Goal: Feedback & Contribution: Contribute content

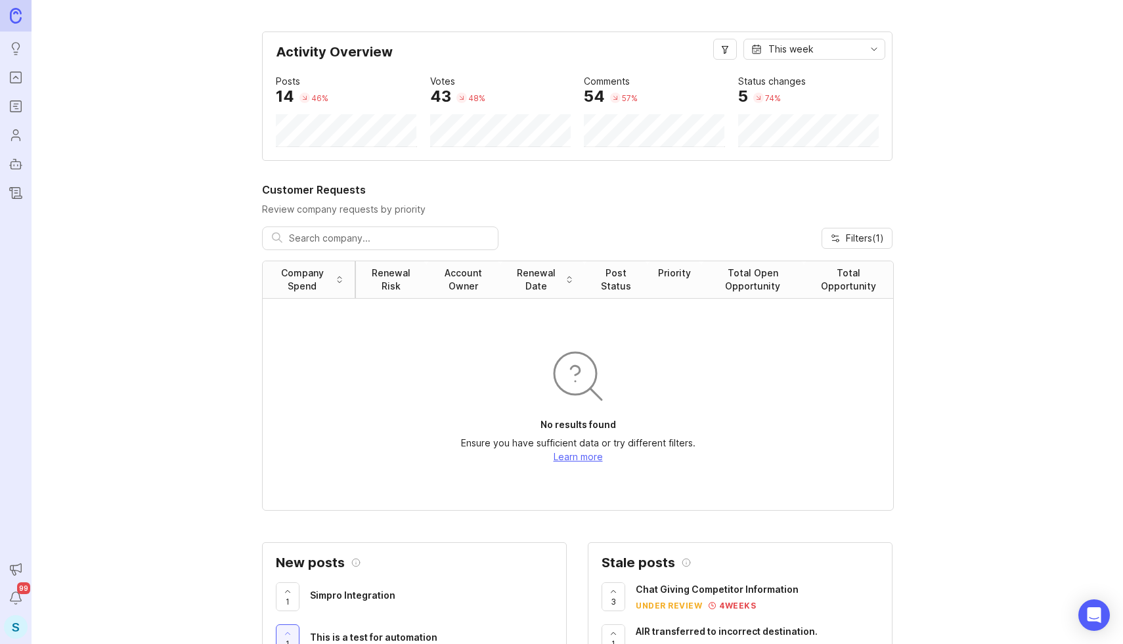
click at [4, 630] on div "S" at bounding box center [16, 627] width 24 height 24
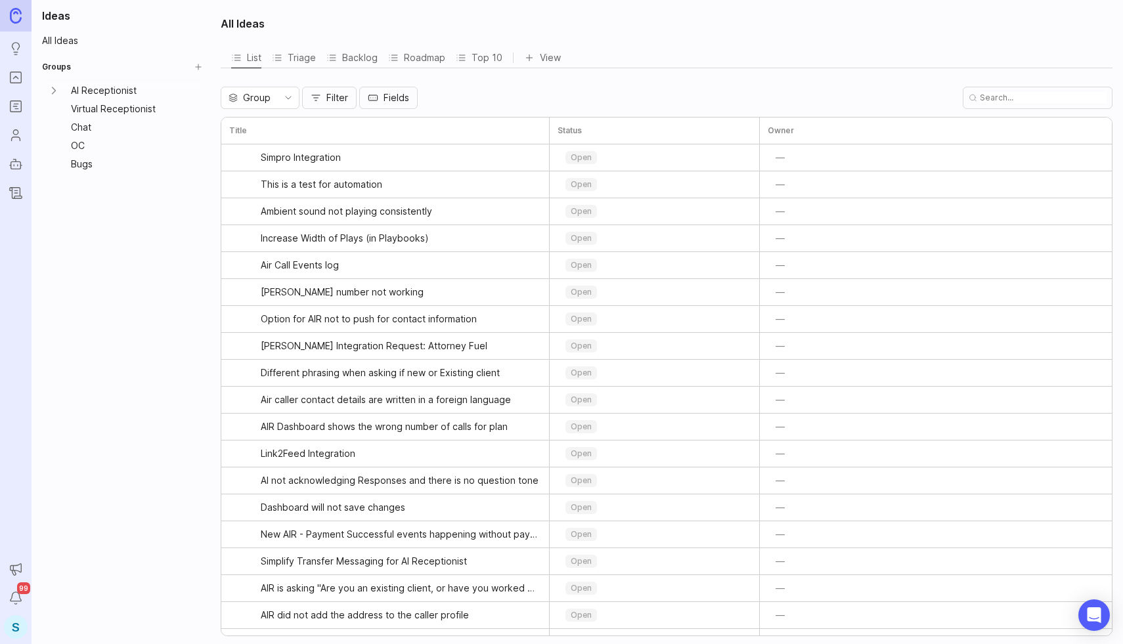
click at [22, 190] on icon "Changelog" at bounding box center [16, 193] width 14 height 16
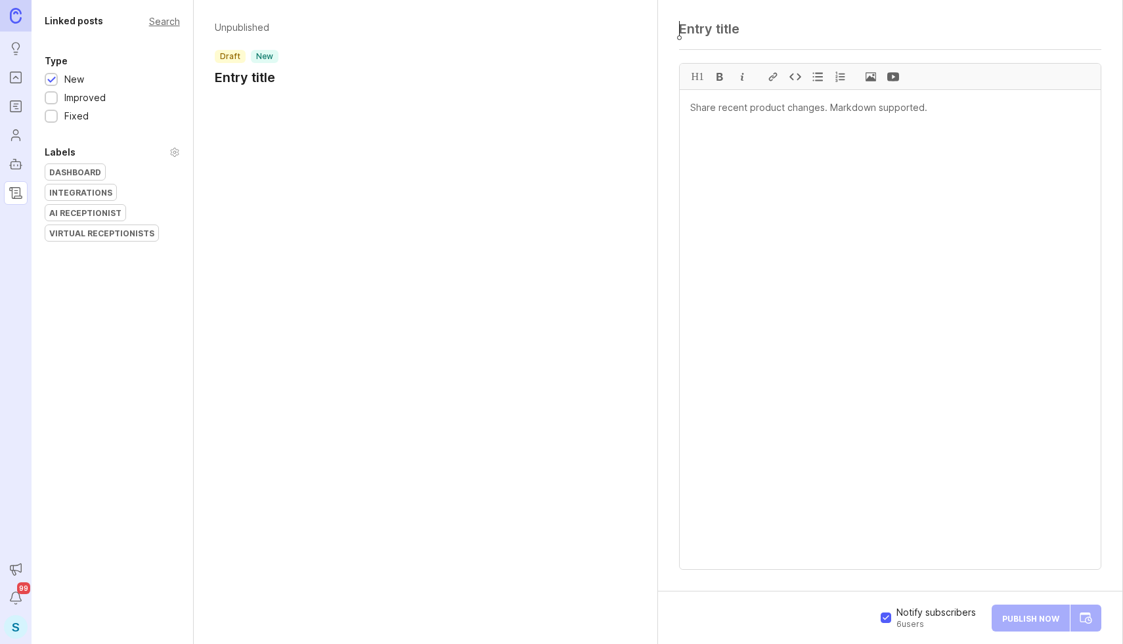
click at [55, 102] on div at bounding box center [51, 99] width 9 height 10
click at [55, 119] on div at bounding box center [51, 117] width 9 height 10
click at [60, 205] on div "AI Receptionist" at bounding box center [85, 213] width 80 height 16
click at [265, 102] on div "Unpublished draft new improved fixed AI Receptionist Entry title" at bounding box center [426, 56] width 464 height 113
click at [264, 75] on h1 "Entry title" at bounding box center [329, 77] width 228 height 18
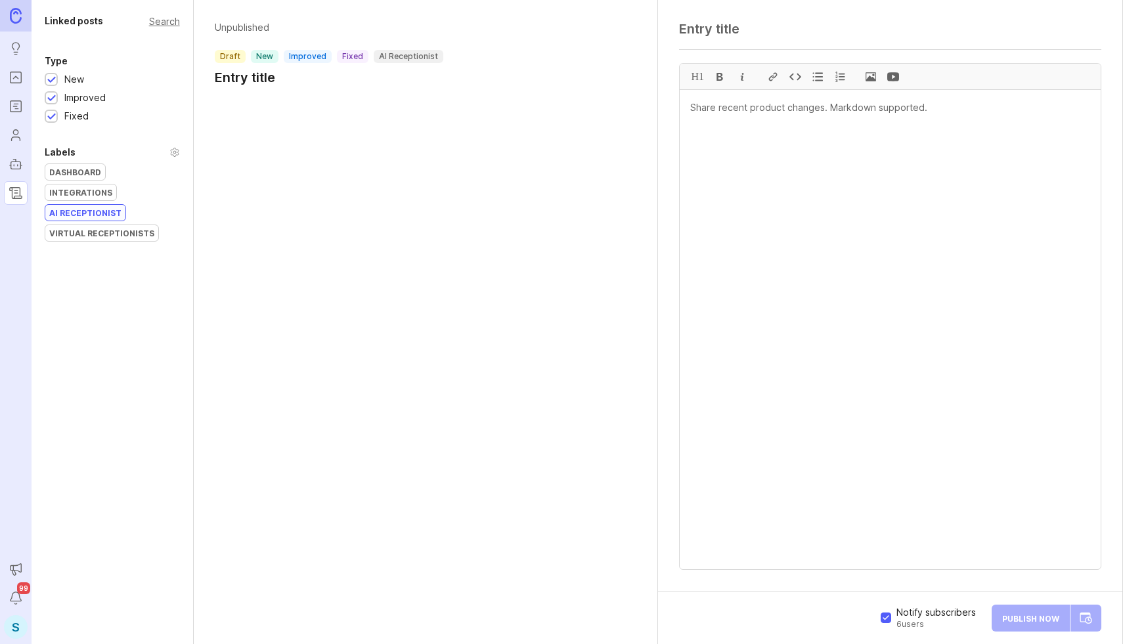
click at [739, 30] on textarea at bounding box center [890, 29] width 422 height 16
paste textarea "AI Receptionist Update: [DATE]"
type textarea "AI Receptionist Update: [DATE]"
click at [744, 114] on textarea at bounding box center [889, 329] width 421 height 479
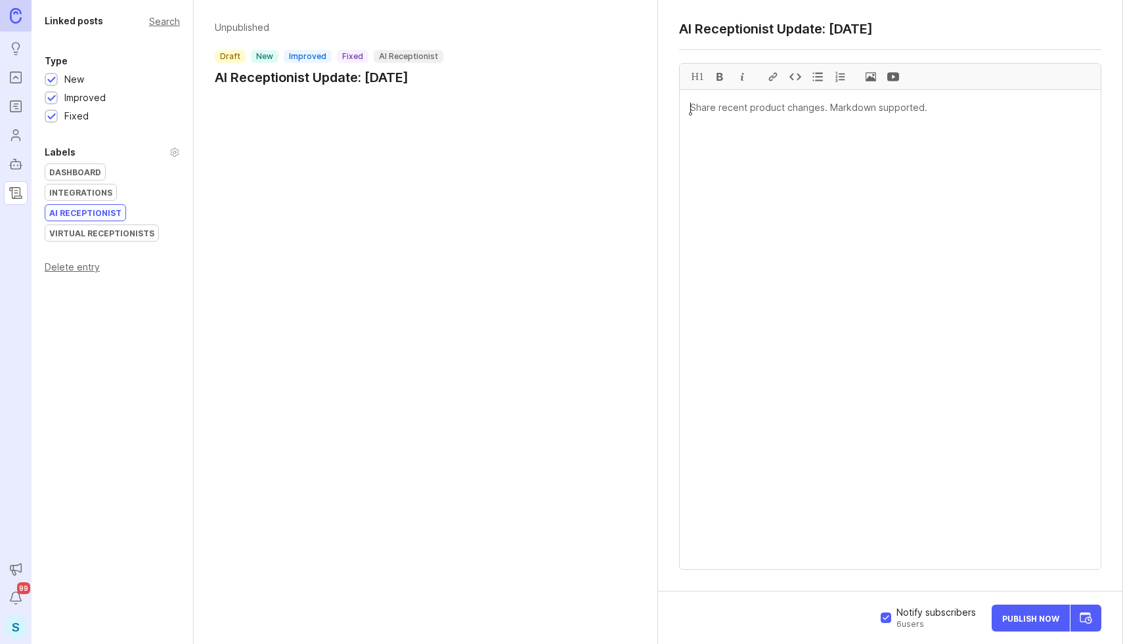
paste textarea "New Features 📱Automated Follow-Up Texts for Unresponsive Calls AI Receptionist …"
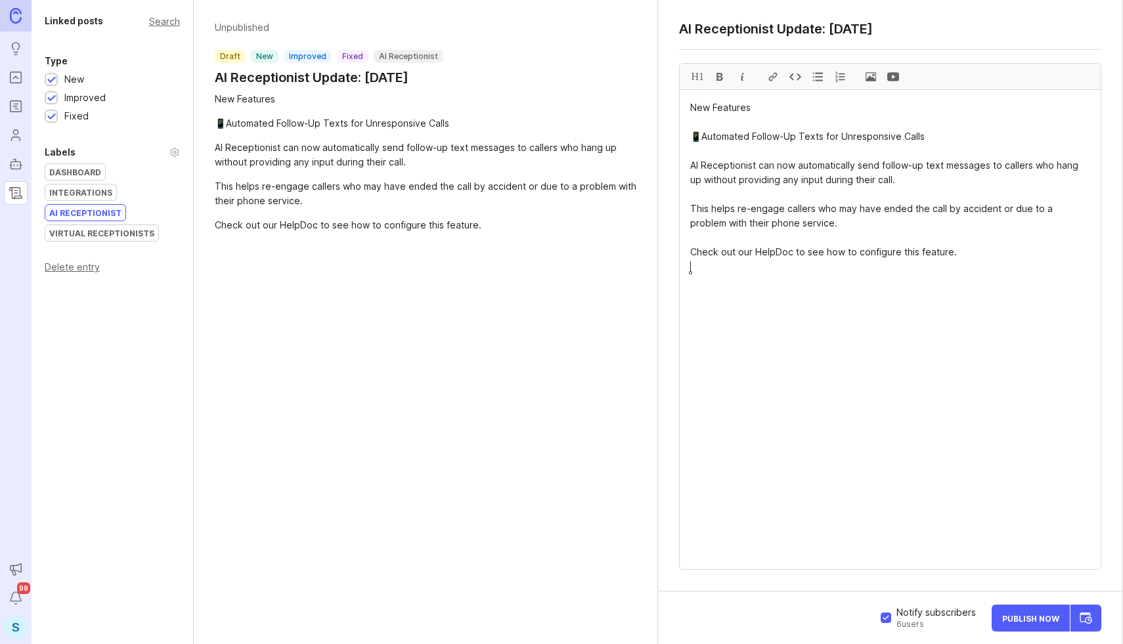
click at [705, 108] on textarea "New Features 📱Automated Follow-Up Texts for Unresponsive Calls AI Receptionist …" at bounding box center [889, 329] width 421 height 479
click at [699, 70] on div "H1" at bounding box center [697, 77] width 22 height 26
drag, startPoint x: 930, startPoint y: 140, endPoint x: 701, endPoint y: 139, distance: 229.1
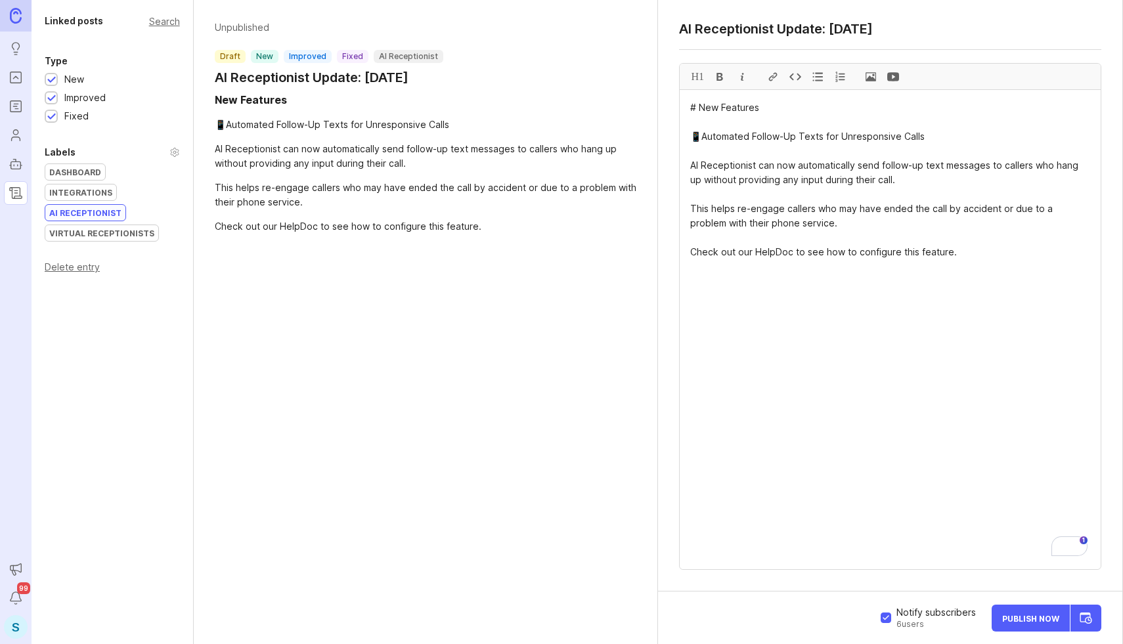
click at [716, 74] on div at bounding box center [719, 77] width 22 height 26
click at [767, 255] on textarea "# New Features 📱**Automated Follow-Up Texts for Unresponsive Calls** AI Recepti…" at bounding box center [889, 329] width 421 height 479
click at [773, 75] on div at bounding box center [773, 77] width 22 height 26
paste textarea "[URL][DOMAIN_NAME]"
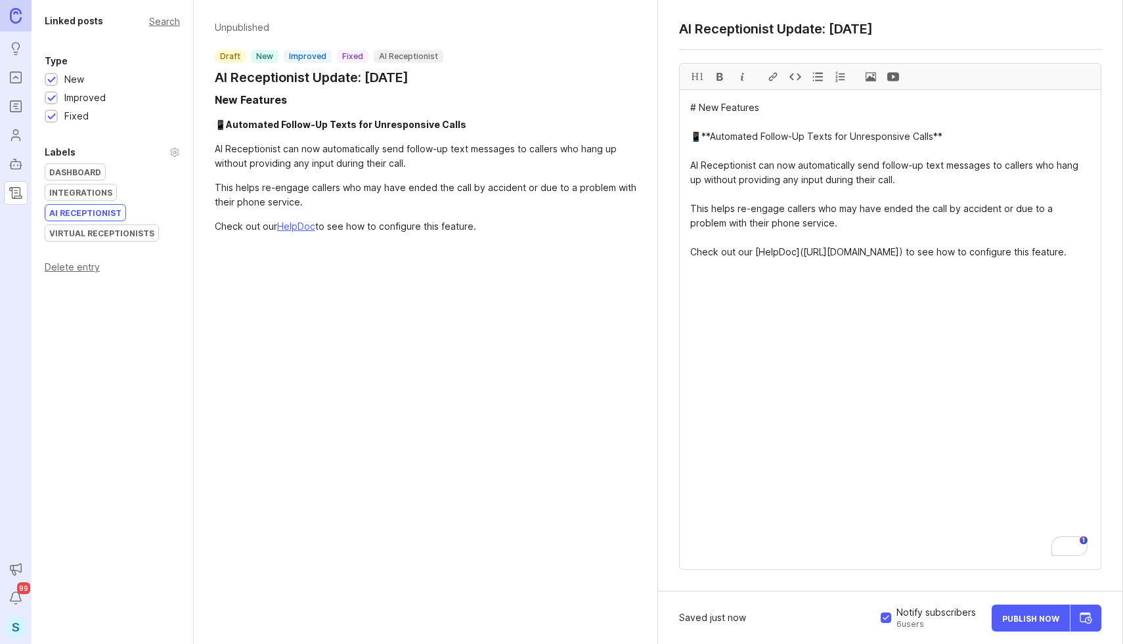
click at [763, 326] on textarea "# New Features 📱**Automated Follow-Up Texts for Unresponsive Calls** AI Recepti…" at bounding box center [889, 329] width 421 height 479
paste textarea "Improvements Enhanced Conversational Flow — We've made AI Receptionist calls fe…"
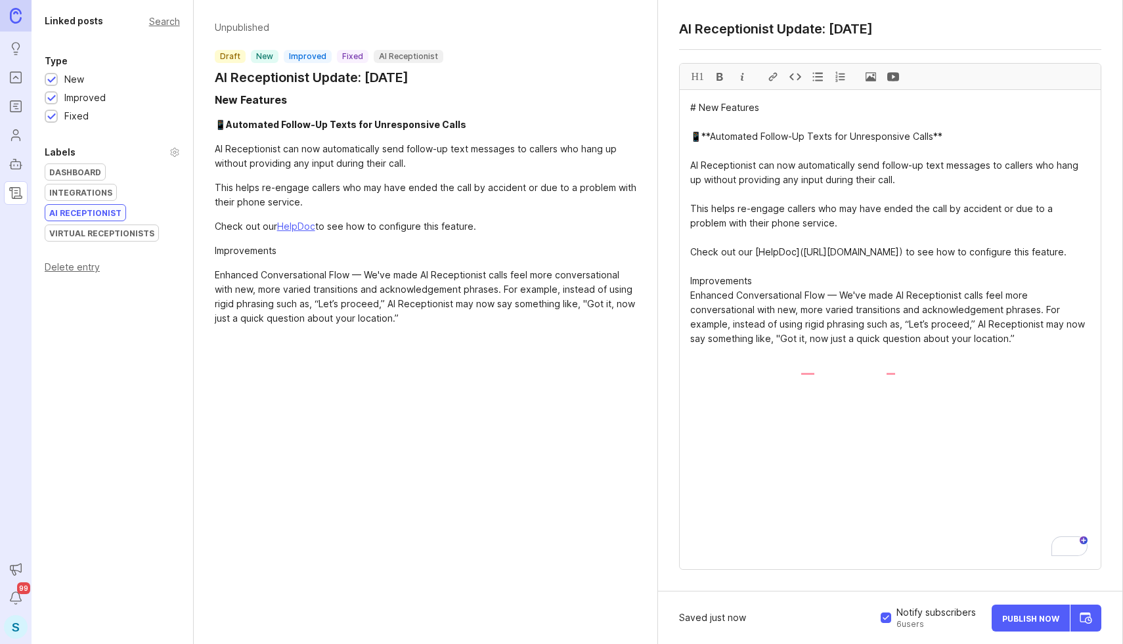
click at [749, 305] on textarea "# New Features 📱**Automated Follow-Up Texts for Unresponsive Calls** AI Recepti…" at bounding box center [889, 329] width 421 height 479
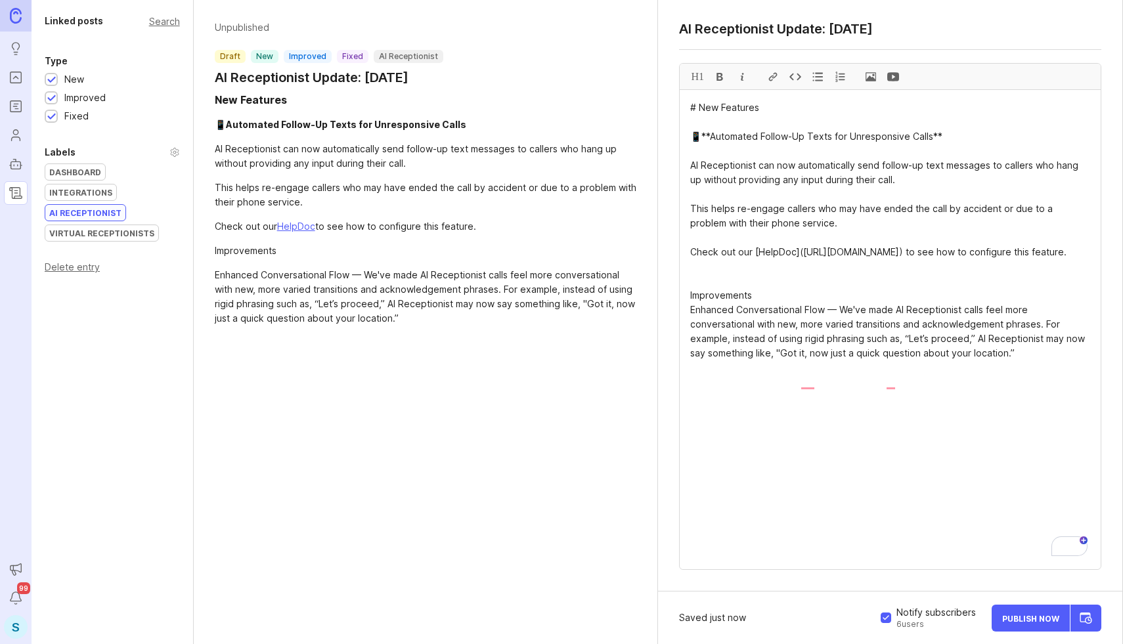
click at [689, 336] on textarea "# New Features 📱**Automated Follow-Up Texts for Unresponsive Calls** AI Recepti…" at bounding box center [889, 329] width 421 height 479
click at [702, 337] on textarea "# New Features 📱**Automated Follow-Up Texts for Unresponsive Calls** AI Recepti…" at bounding box center [889, 329] width 421 height 479
click at [697, 85] on div "H1" at bounding box center [697, 77] width 22 height 26
drag, startPoint x: 822, startPoint y: 354, endPoint x: 675, endPoint y: 352, distance: 147.1
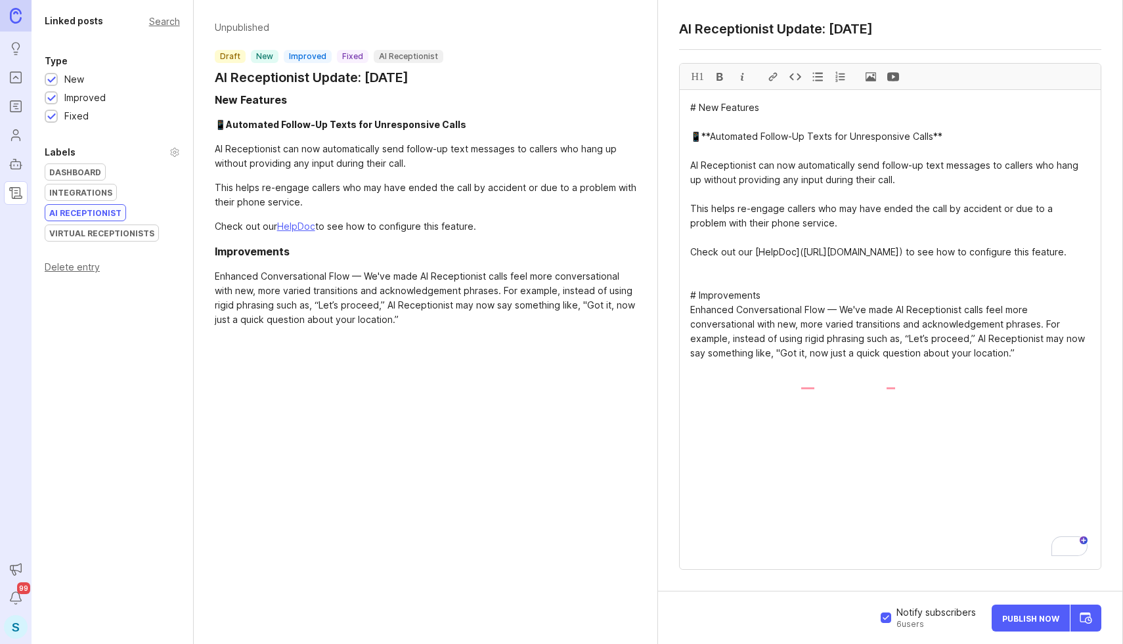
click at [724, 71] on div at bounding box center [719, 77] width 22 height 26
click at [846, 448] on textarea "# New Features 📱**Automated Follow-Up Texts for Unresponsive Calls** AI Recepti…" at bounding box center [889, 329] width 421 height 479
paste textarea "Lorem Ipsum do sitam conse adi “Elitsedd eiusm” temporinci utlab etdolo mag ali…"
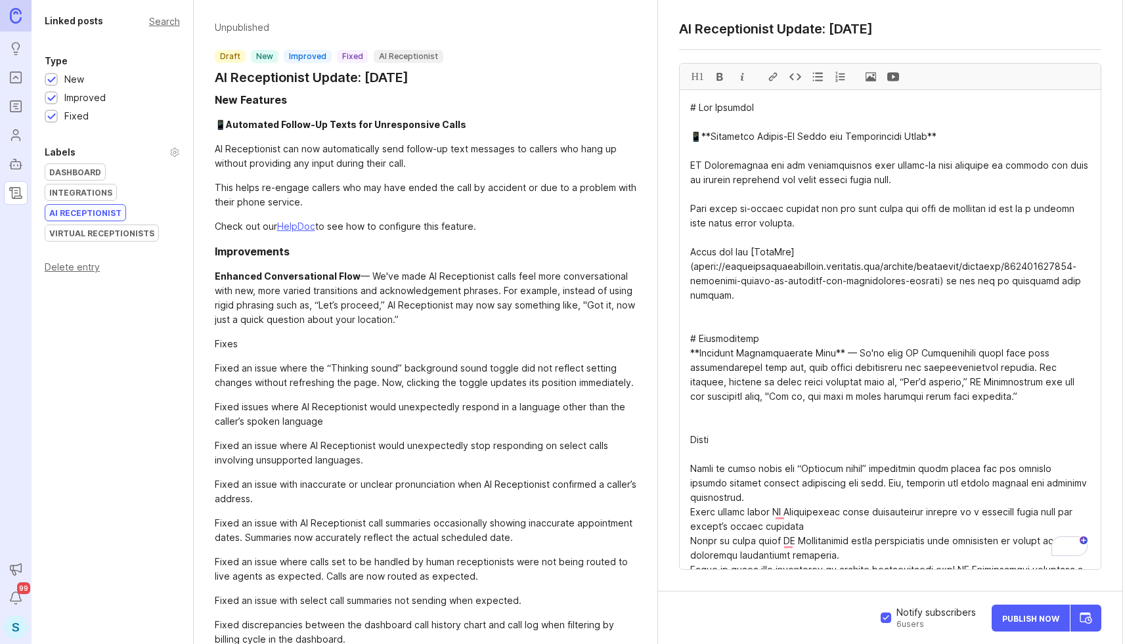
click at [703, 442] on textarea "To enrich screen reader interactions, please activate Accessibility in Grammarl…" at bounding box center [889, 329] width 421 height 479
click at [697, 79] on div "H1" at bounding box center [697, 77] width 22 height 26
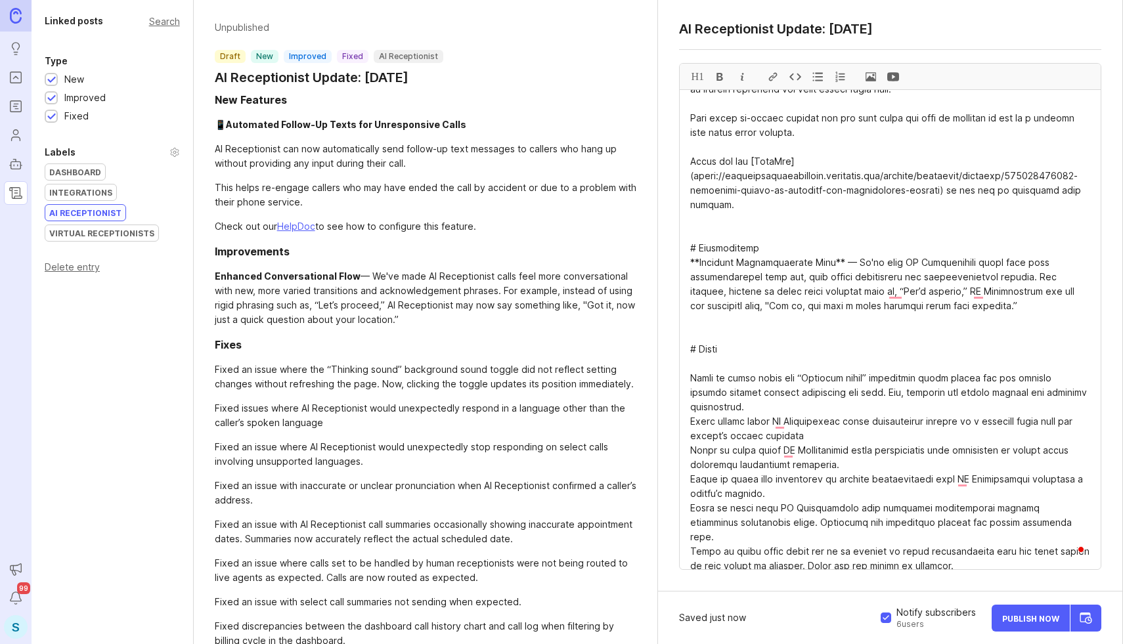
scroll to position [148, 0]
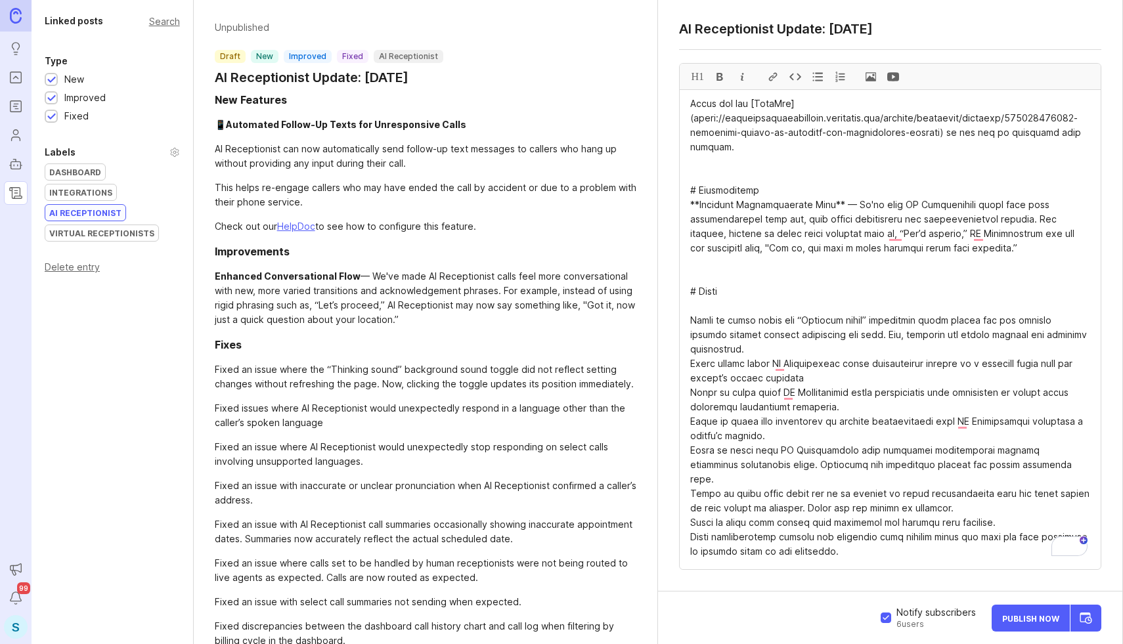
drag, startPoint x: 691, startPoint y: 317, endPoint x: 832, endPoint y: 540, distance: 263.5
click at [814, 74] on div at bounding box center [817, 77] width 22 height 26
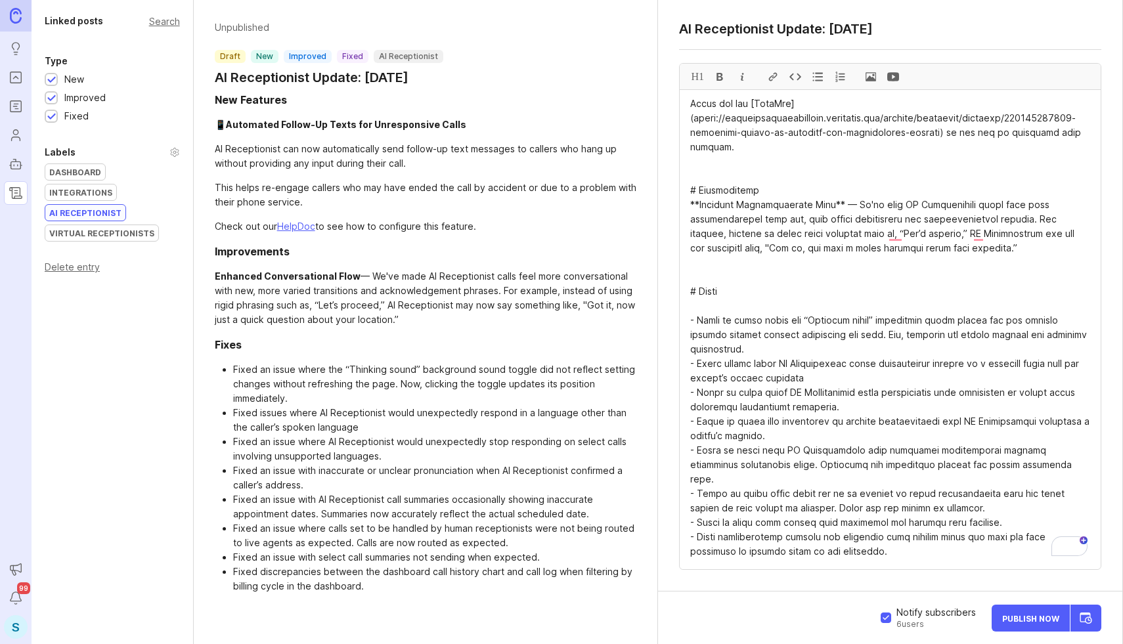
click at [817, 377] on textarea "To enrich screen reader interactions, please activate Accessibility in Grammarl…" at bounding box center [889, 329] width 421 height 479
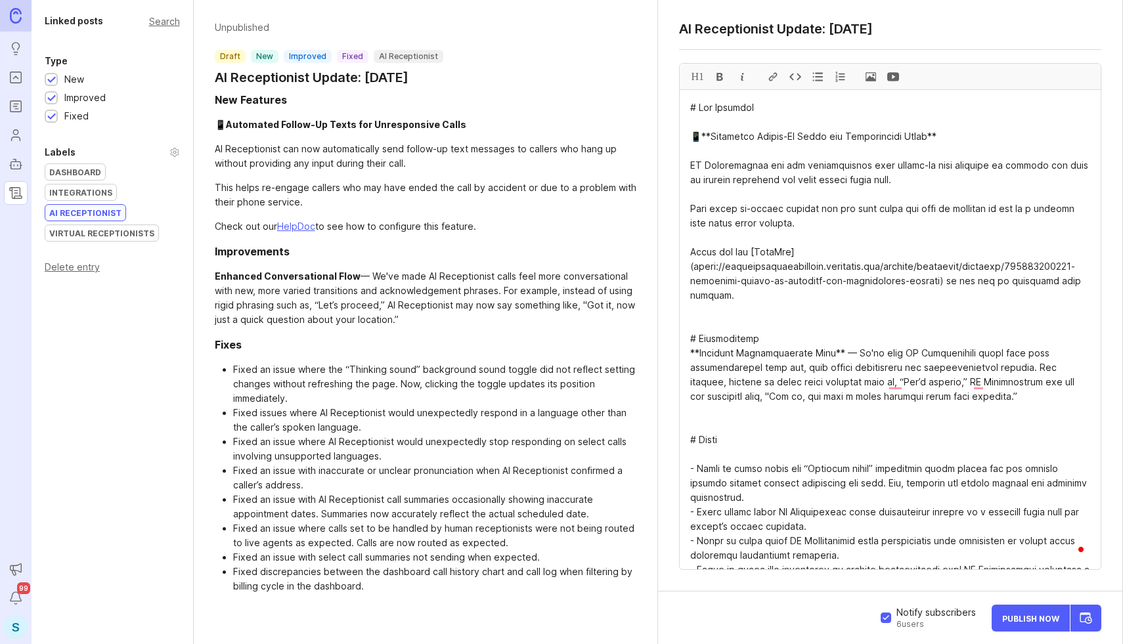
type textarea "# Lor Ipsumdol 📱**Sitametco Adipis-El Seddo eiu Temporincidi Utlab** ET Dolorem…"
click at [1019, 614] on span "Publish Now" at bounding box center [1030, 618] width 57 height 9
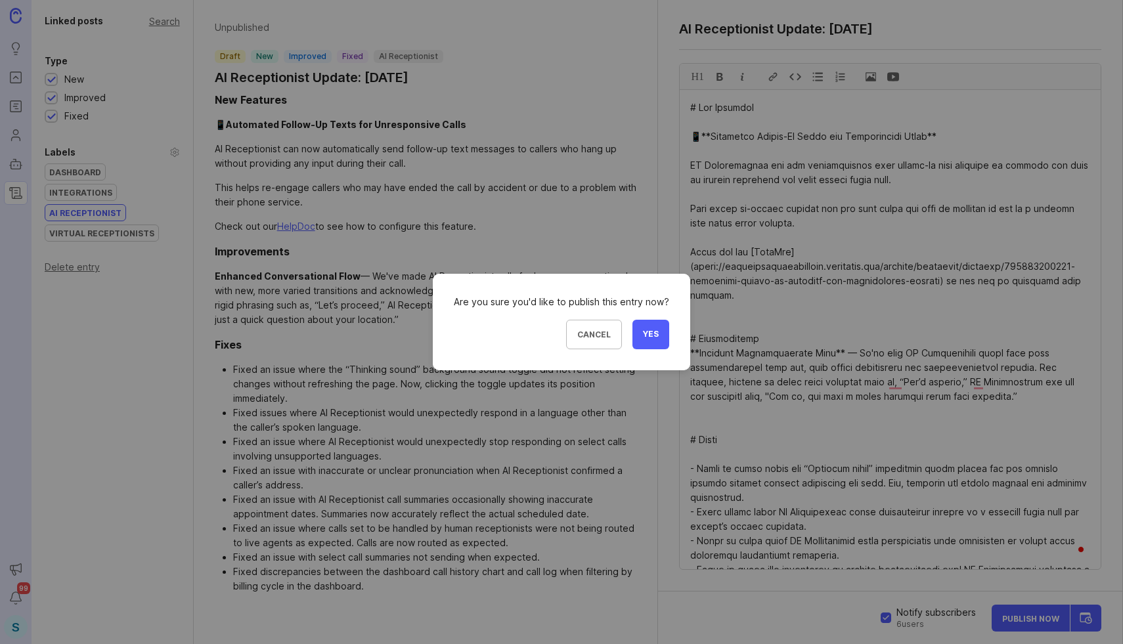
click at [654, 331] on span "Yes" at bounding box center [651, 334] width 16 height 11
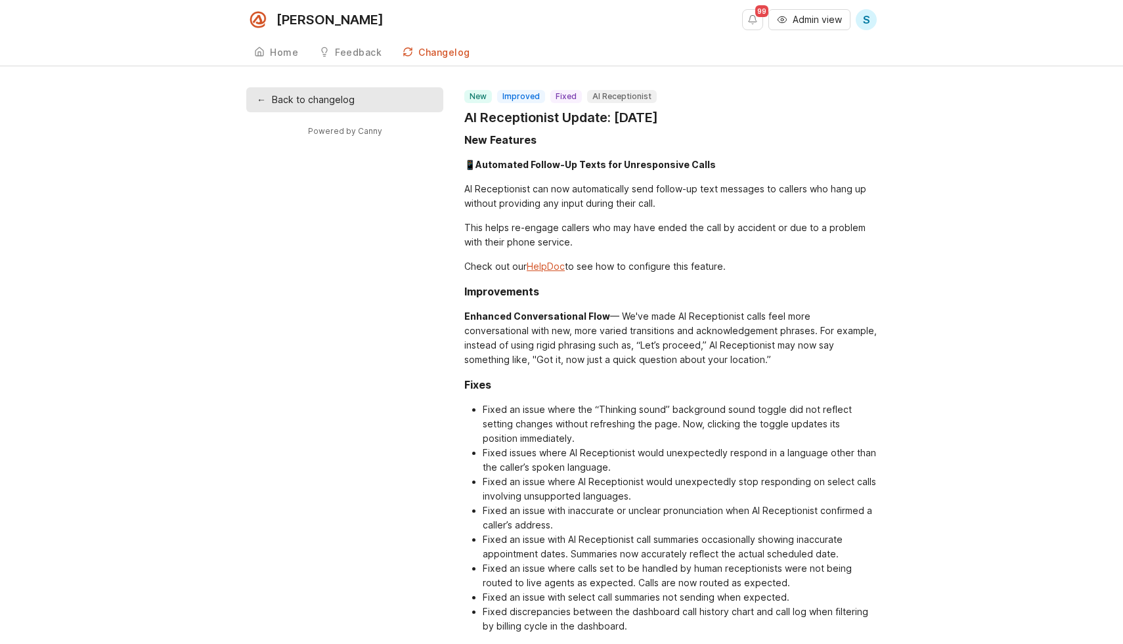
click at [863, 24] on span "S" at bounding box center [866, 20] width 7 height 16
click at [783, 159] on div "📱 Automated Follow-Up Texts for Unresponsive Calls" at bounding box center [670, 165] width 412 height 14
click at [551, 268] on link "HelpDoc" at bounding box center [546, 266] width 38 height 11
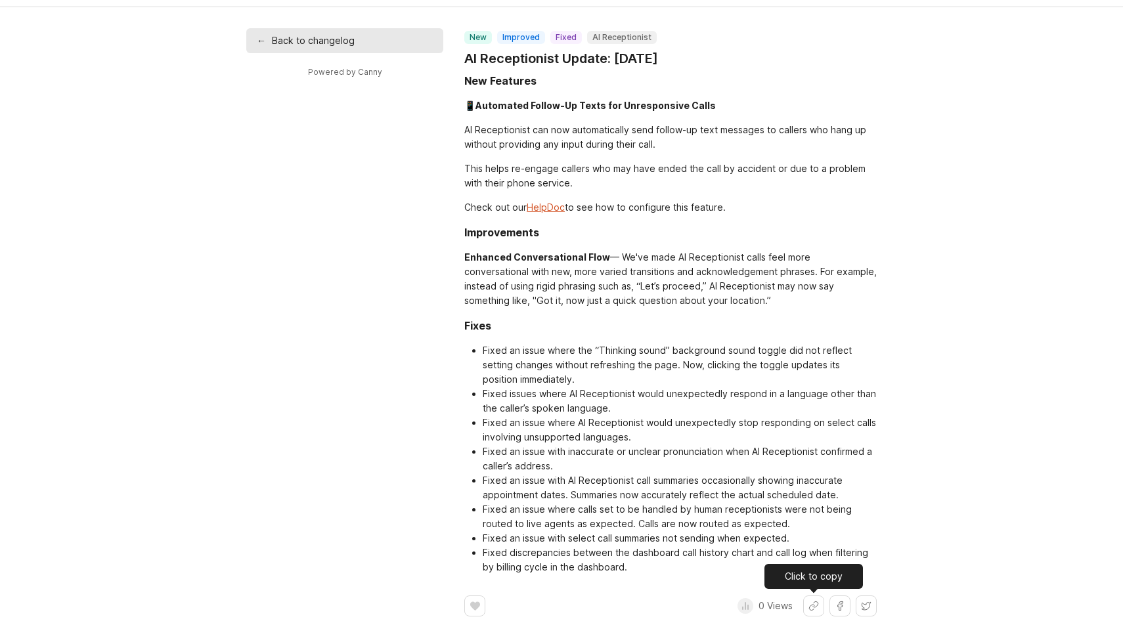
click at [809, 614] on button "Share link" at bounding box center [813, 605] width 21 height 21
